Goal: Information Seeking & Learning: Learn about a topic

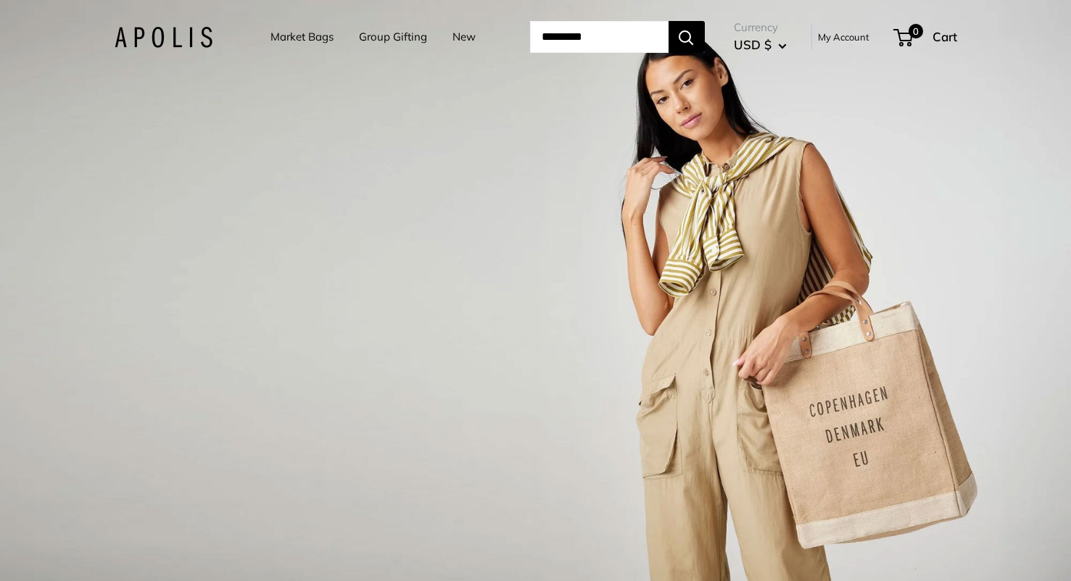
click at [318, 33] on link "Market Bags" at bounding box center [301, 37] width 63 height 20
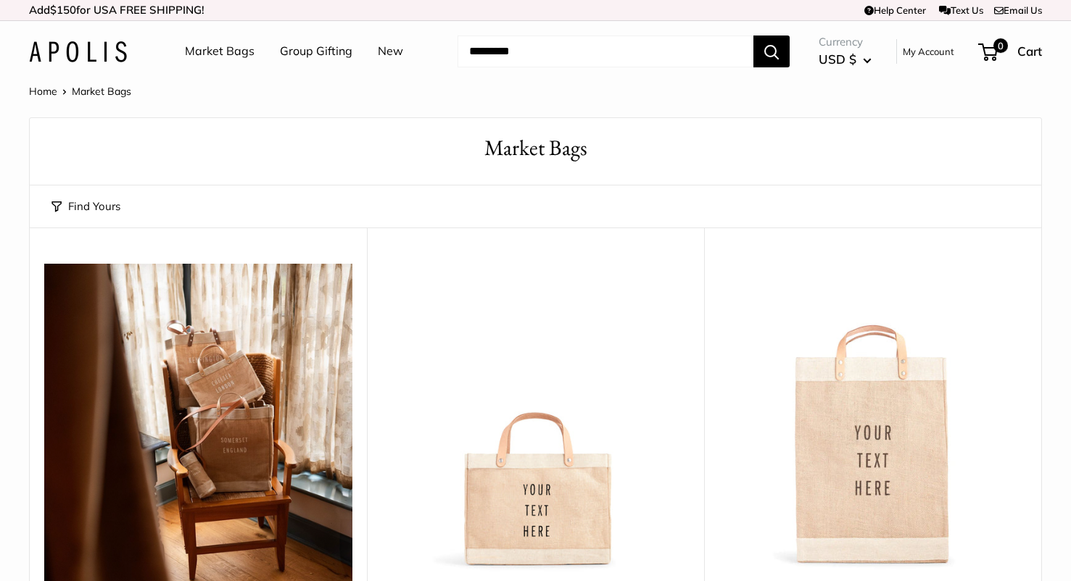
click at [0, 0] on img at bounding box center [0, 0] width 0 height 0
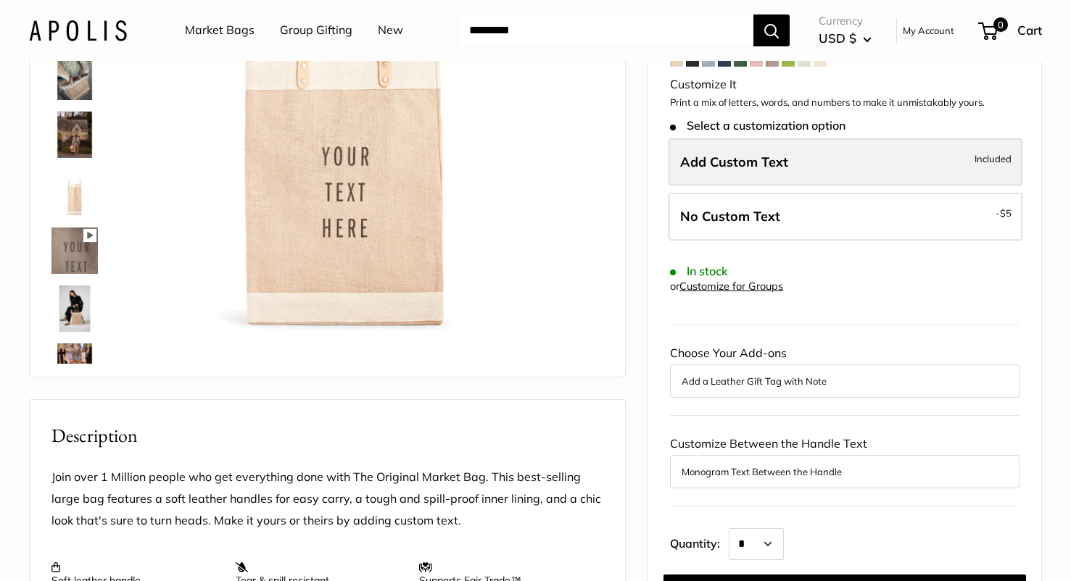
click at [762, 163] on span "Add Custom Text" at bounding box center [734, 162] width 108 height 17
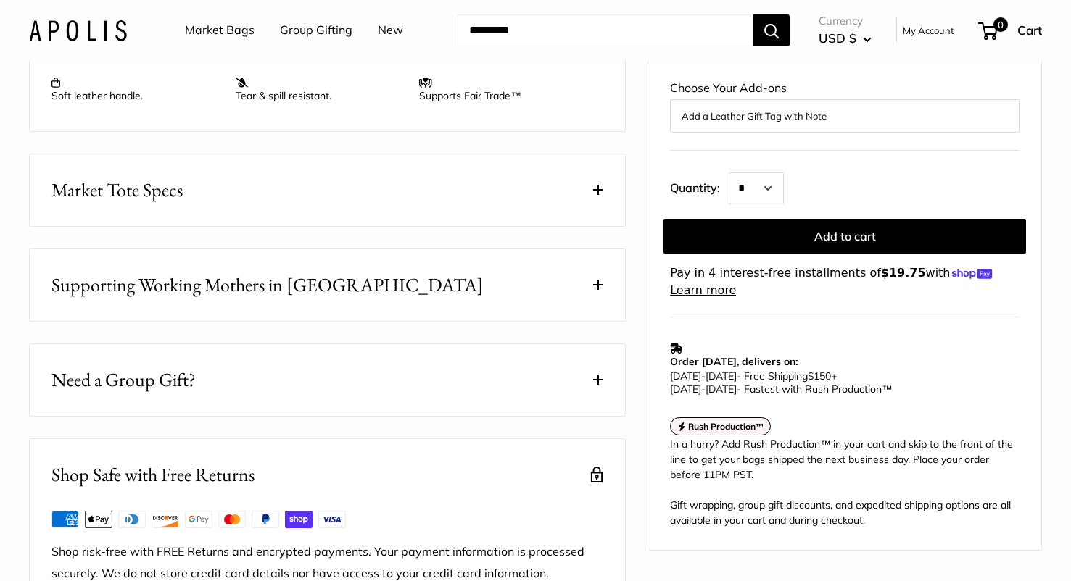
scroll to position [768, 0]
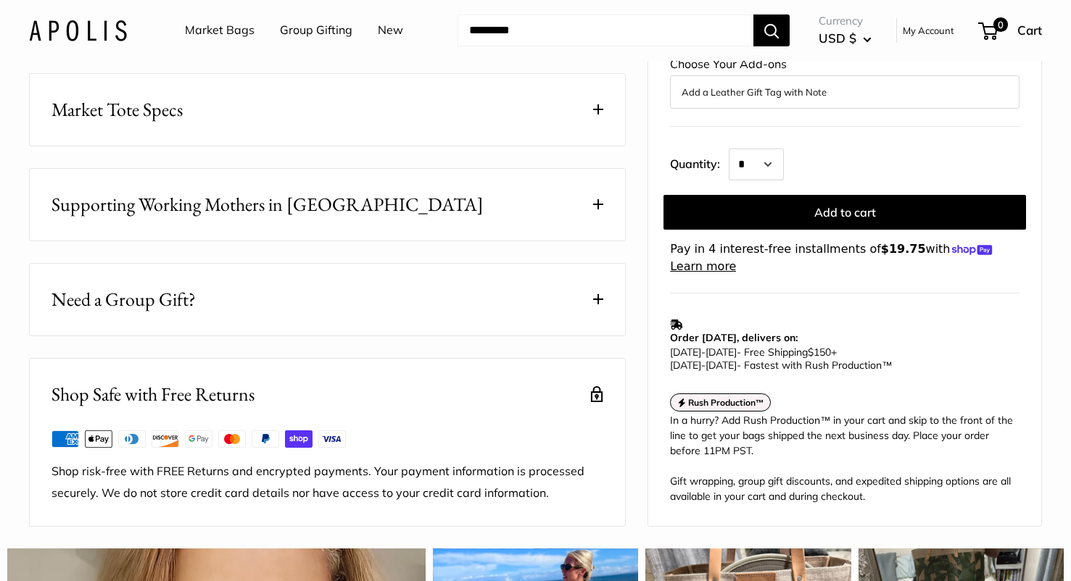
click at [596, 115] on span at bounding box center [598, 109] width 10 height 10
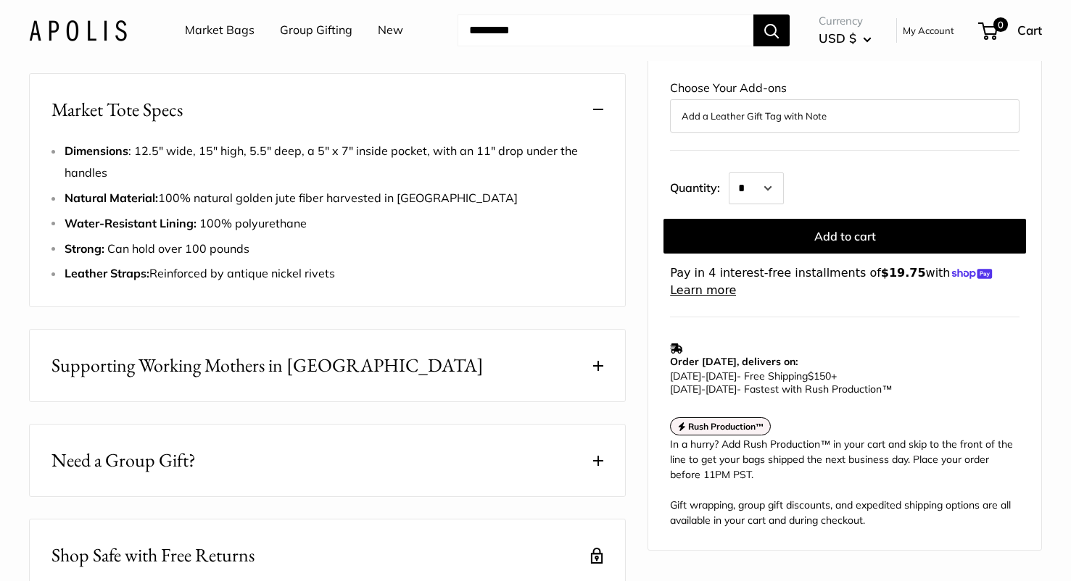
drag, startPoint x: 65, startPoint y: 160, endPoint x: 126, endPoint y: 241, distance: 101.5
click at [126, 241] on div "Market Tote Specs Dimensions : 12.5" wide, 15" high, 5.5" deep, a 5" x 7" insid…" at bounding box center [327, 190] width 597 height 234
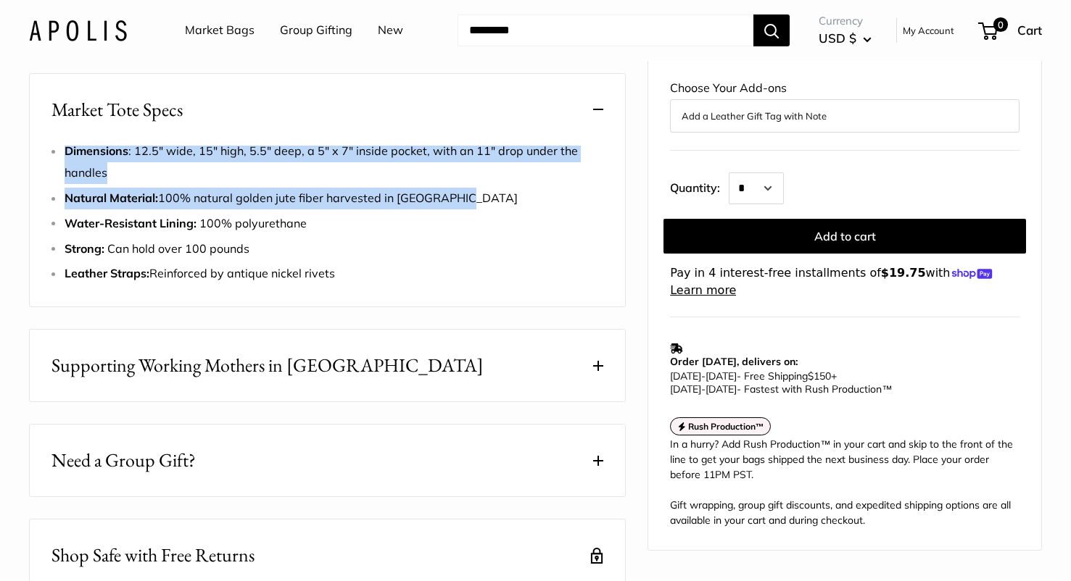
copy ul "Dimensions : 12.5" wide, 15" high, 5.5" deep, a 5" x 7" inside pocket, with an …"
drag, startPoint x: 469, startPoint y: 221, endPoint x: 62, endPoint y: 165, distance: 411.3
click at [62, 165] on div "Dimensions : 12.5" wide, 15" high, 5.5" deep, a 5" x 7" inside pocket, with an …" at bounding box center [327, 213] width 552 height 144
copy ul "Dimensions : 12.5" wide, 15" high, 5.5" deep, a 5" x 7" inside pocket, with an …"
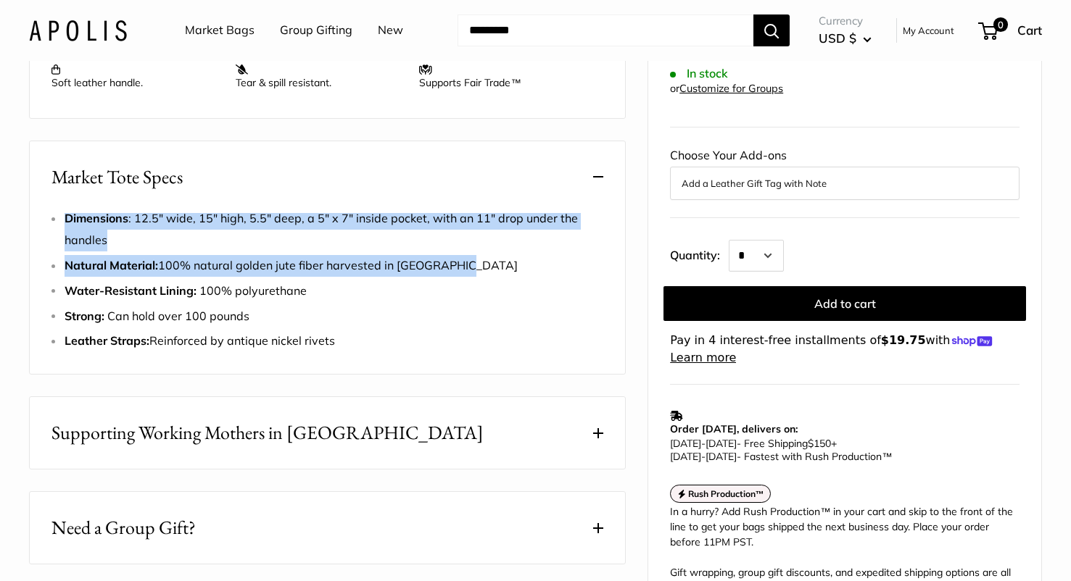
scroll to position [694, 0]
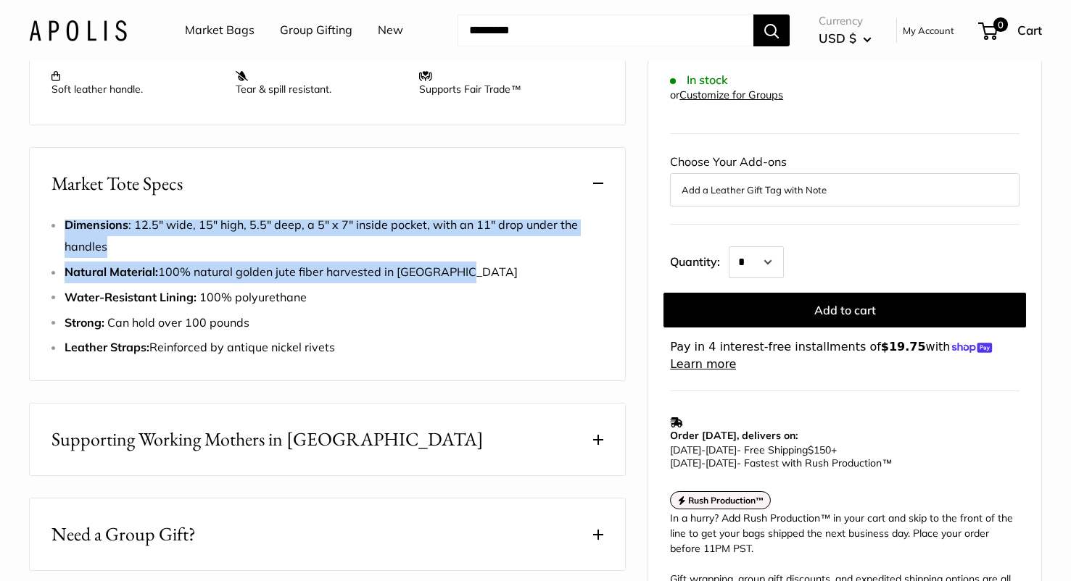
copy ul "Dimensions : 12.5" wide, 15" high, 5.5" deep, a 5" x 7" inside pocket, with an …"
